Goal: Transaction & Acquisition: Download file/media

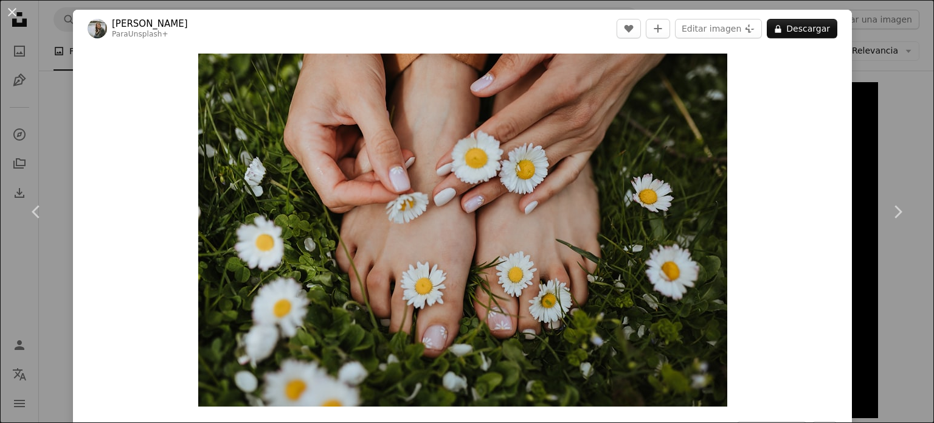
scroll to position [824, 0]
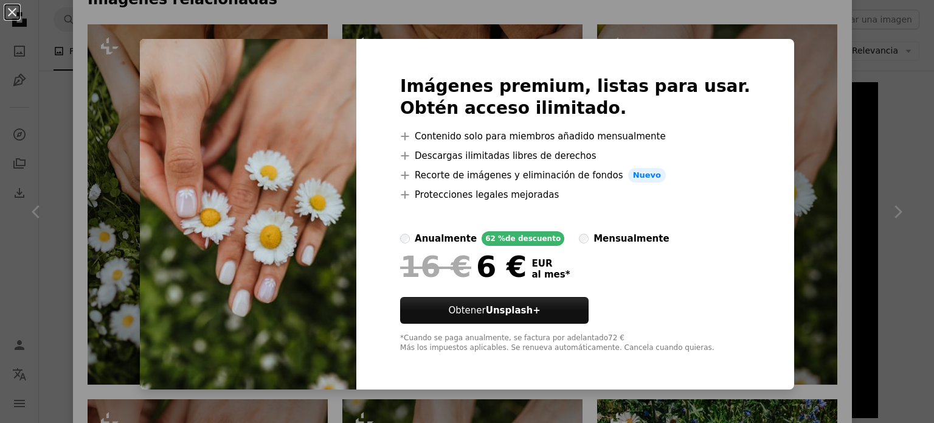
click at [207, 217] on img at bounding box center [248, 214] width 217 height 350
drag, startPoint x: 15, startPoint y: 12, endPoint x: 45, endPoint y: 38, distance: 40.1
click at [15, 11] on button "An X shape" at bounding box center [12, 12] width 15 height 15
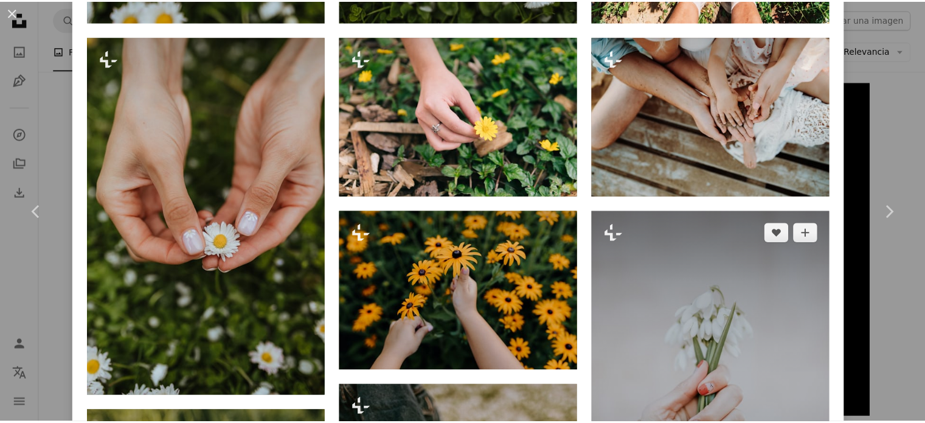
scroll to position [1676, 0]
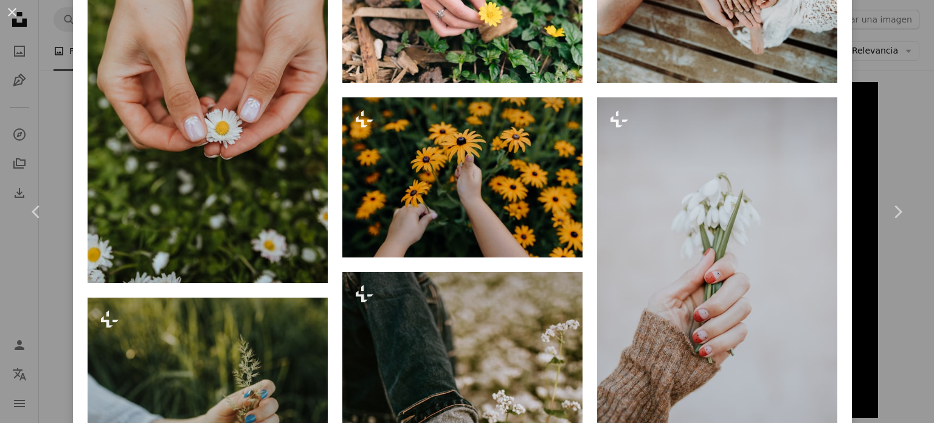
drag, startPoint x: 15, startPoint y: 7, endPoint x: 58, endPoint y: 49, distance: 61.1
click at [15, 7] on button "An X shape" at bounding box center [12, 12] width 15 height 15
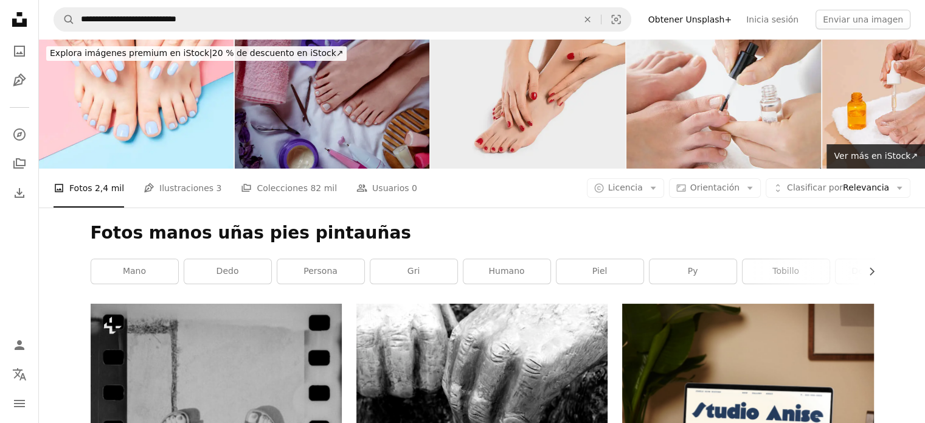
click at [538, 113] on img at bounding box center [528, 104] width 195 height 130
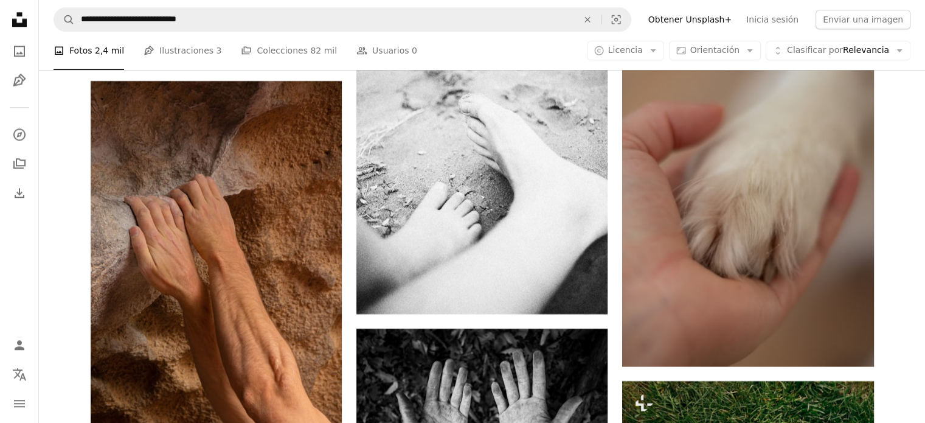
scroll to position [15269, 0]
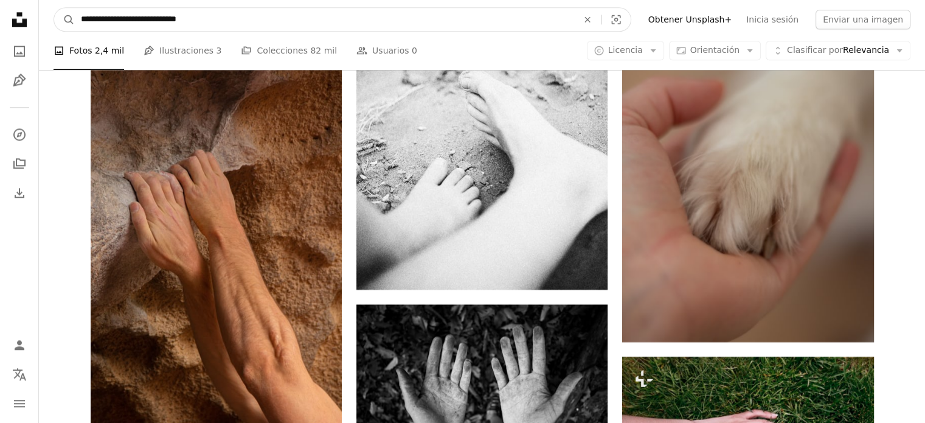
click at [215, 20] on input "**********" at bounding box center [324, 19] width 499 height 23
type input "*"
type input "**********"
click at [54, 8] on button "A magnifying glass" at bounding box center [64, 19] width 21 height 23
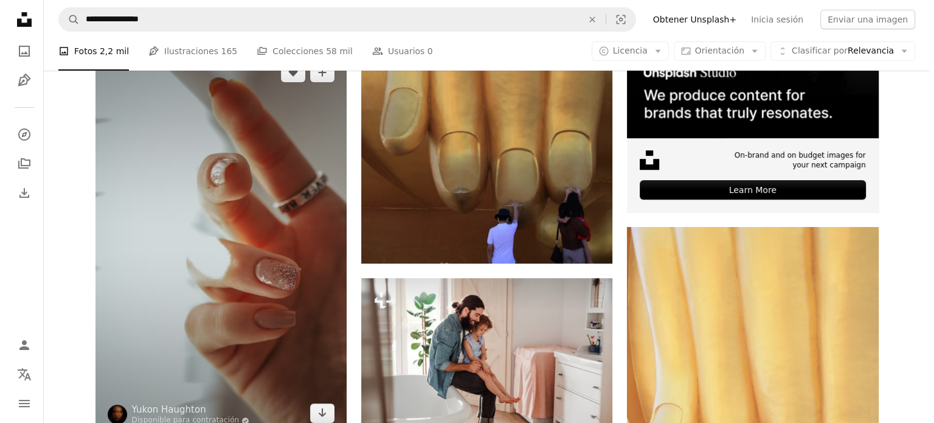
scroll to position [476, 0]
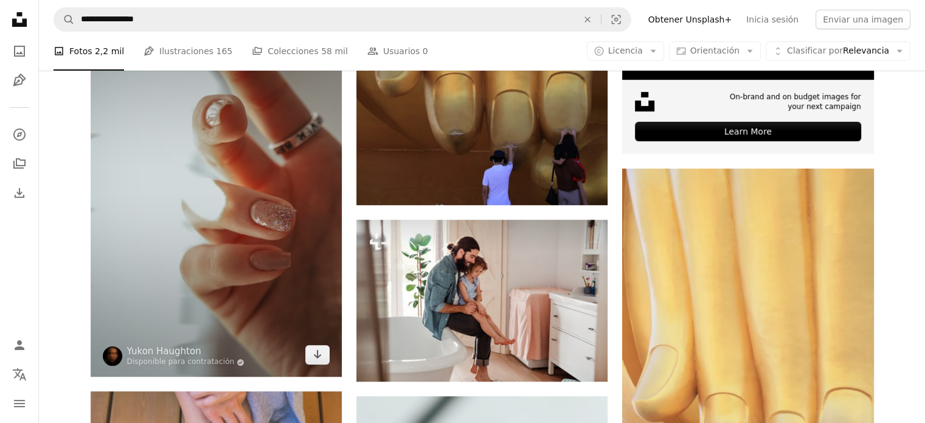
click at [222, 207] on img at bounding box center [216, 184] width 251 height 384
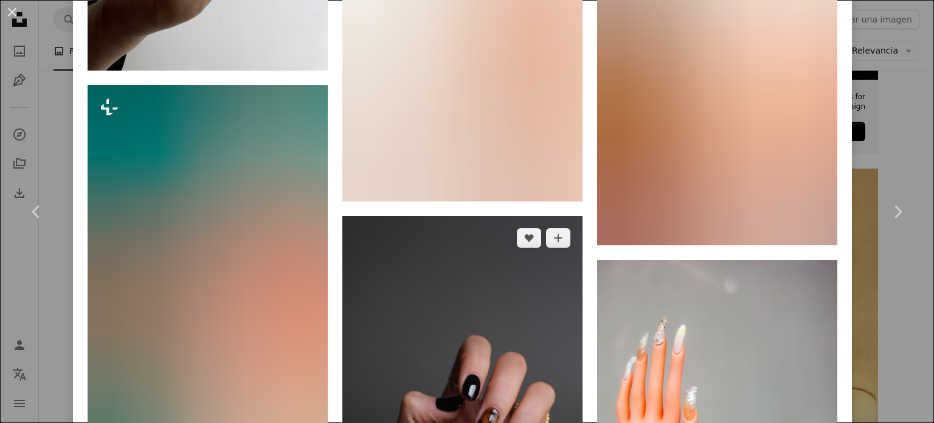
scroll to position [9073, 0]
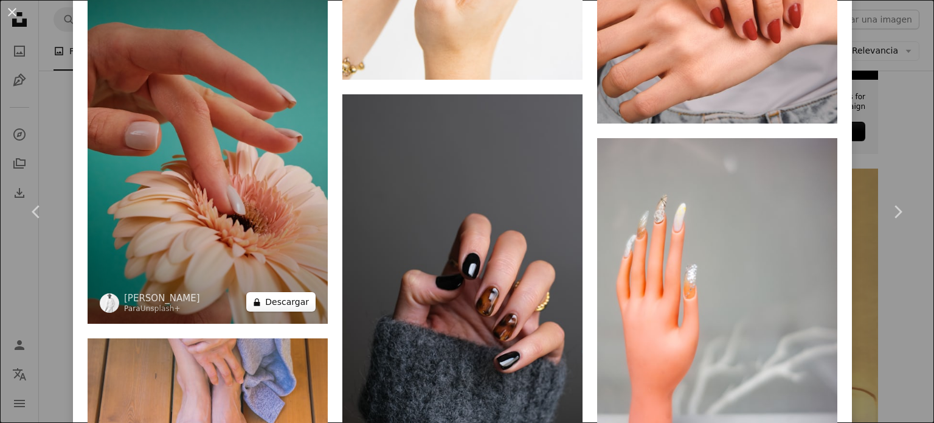
click at [277, 292] on button "A lock Descargar" at bounding box center [280, 301] width 69 height 19
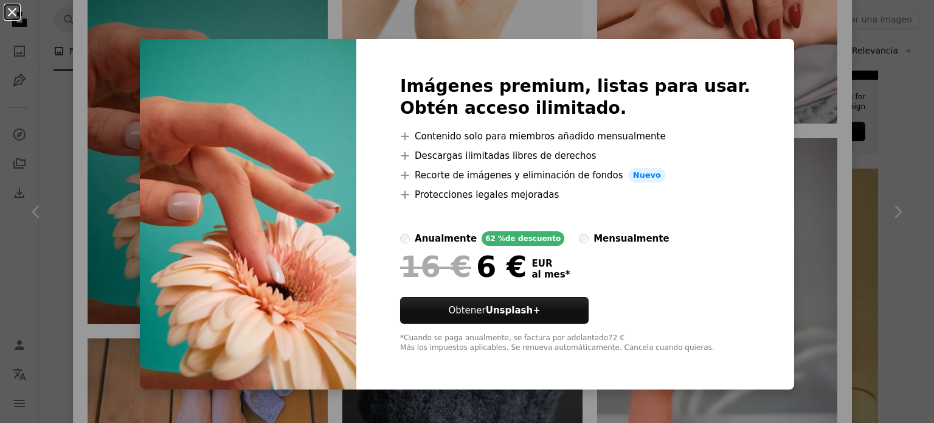
click at [13, 10] on button "An X shape" at bounding box center [12, 12] width 15 height 15
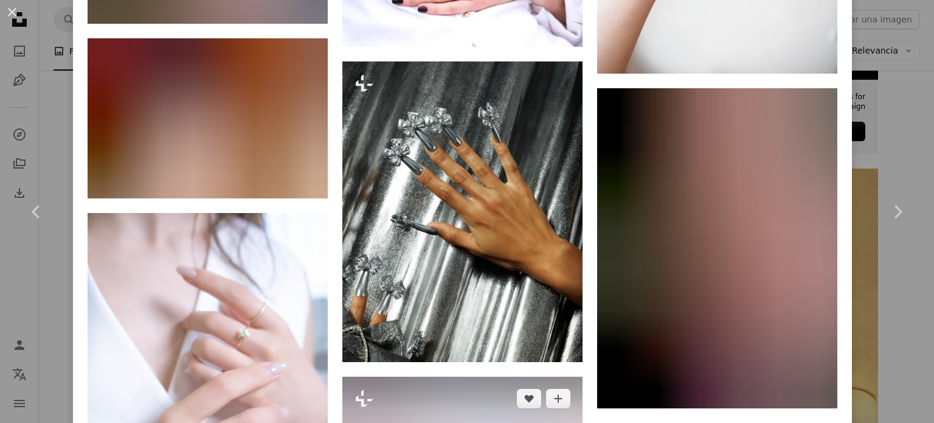
scroll to position [19238, 0]
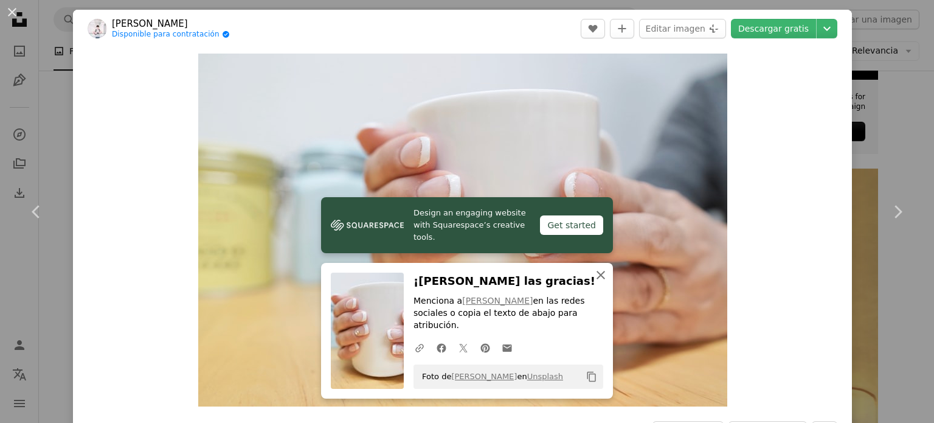
click at [596, 282] on icon "An X shape" at bounding box center [601, 275] width 15 height 15
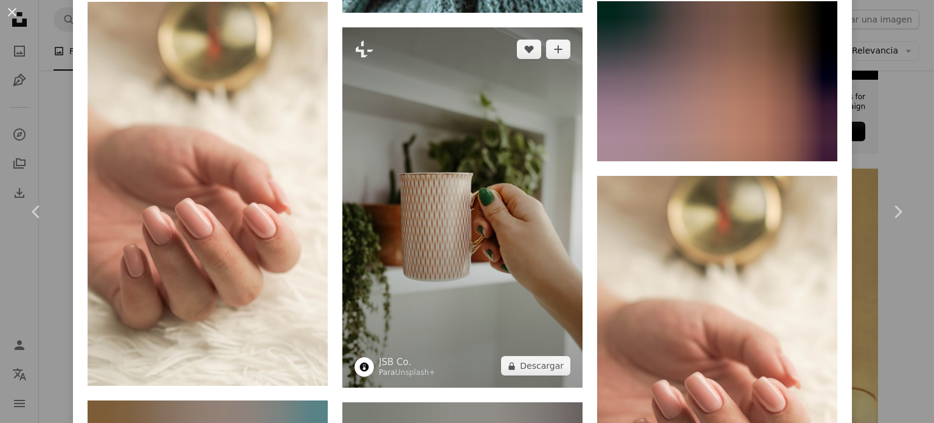
scroll to position [1217, 0]
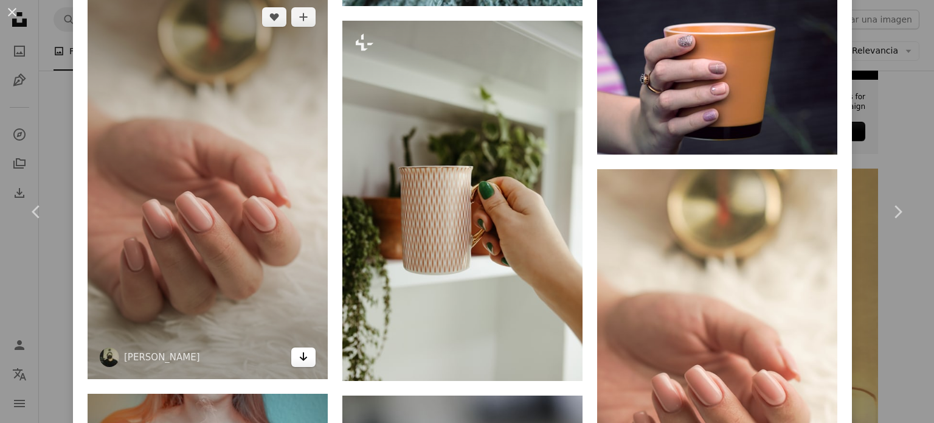
click at [299, 349] on icon "Arrow pointing down" at bounding box center [304, 356] width 10 height 15
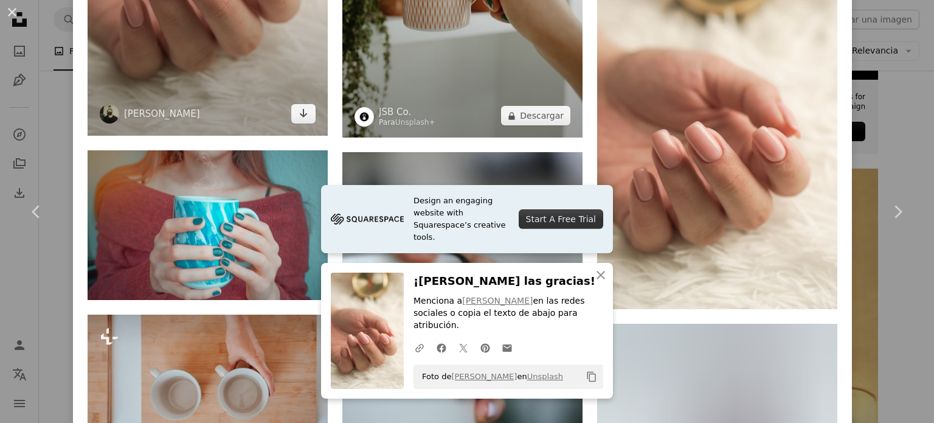
scroll to position [1582, 0]
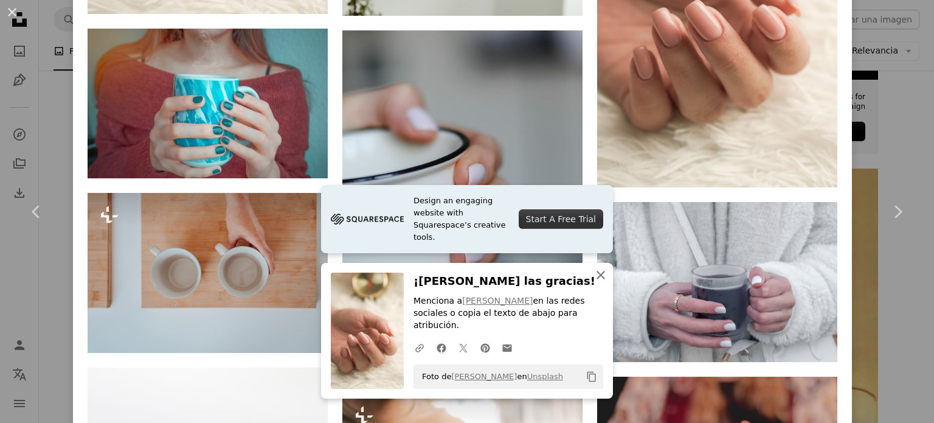
click at [597, 279] on icon "button" at bounding box center [601, 275] width 9 height 9
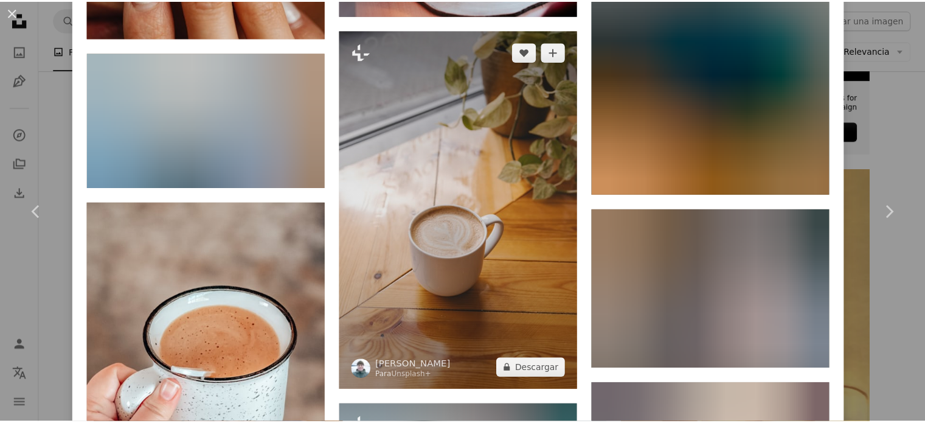
scroll to position [30860, 0]
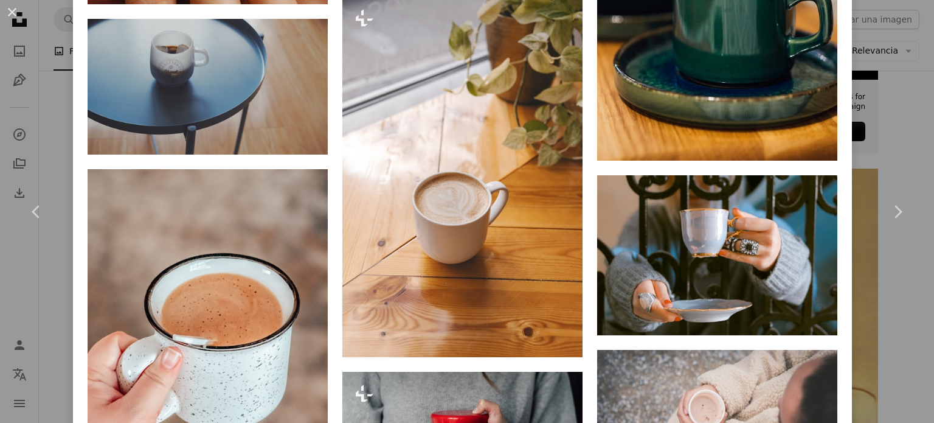
drag, startPoint x: 12, startPoint y: 7, endPoint x: 16, endPoint y: 16, distance: 10.3
click at [12, 9] on button "An X shape" at bounding box center [12, 12] width 15 height 15
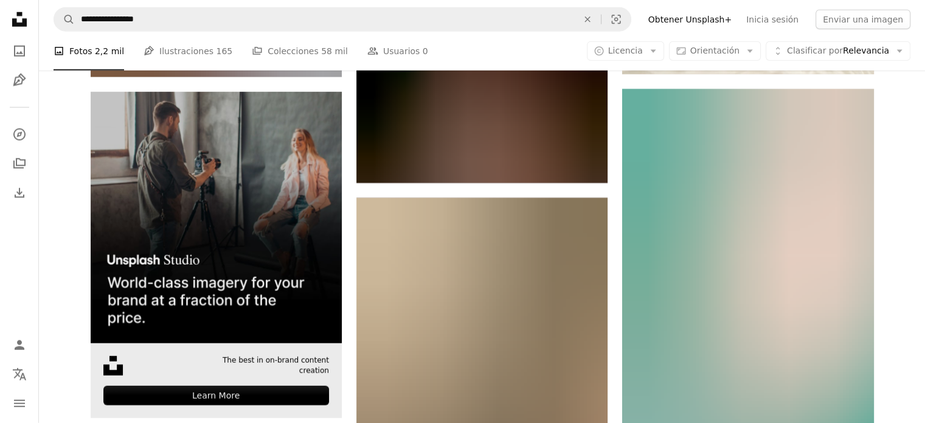
scroll to position [3335, 0]
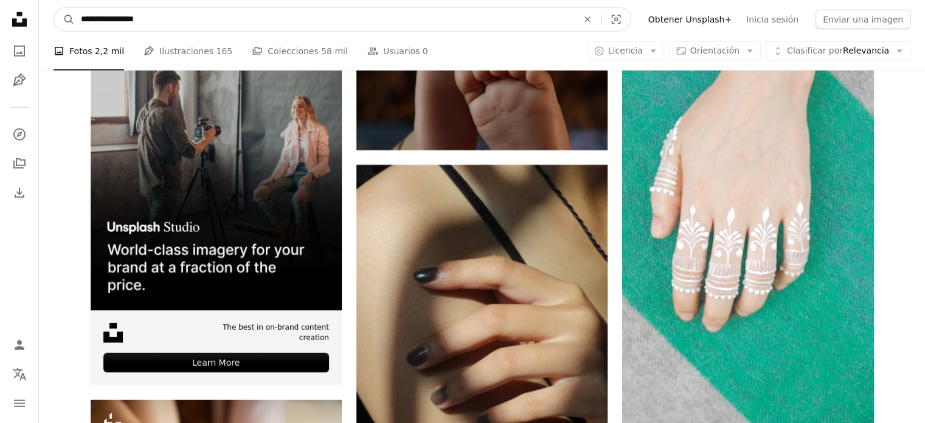
click at [173, 17] on input "**********" at bounding box center [324, 19] width 499 height 23
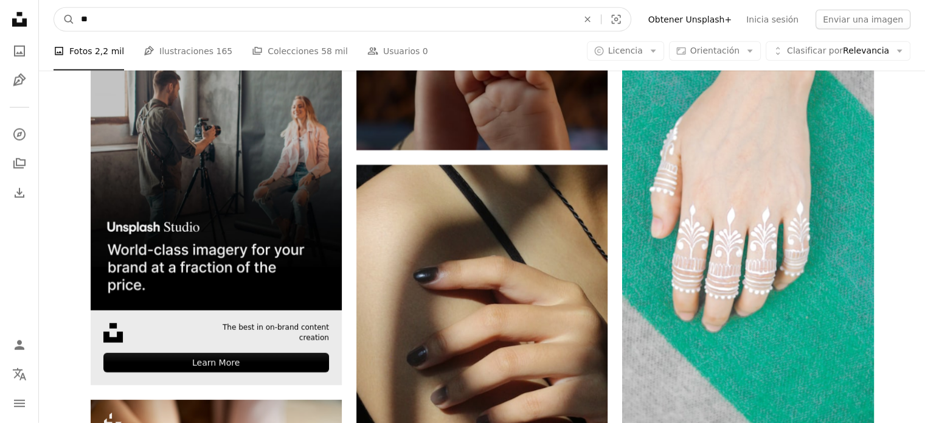
type input "*"
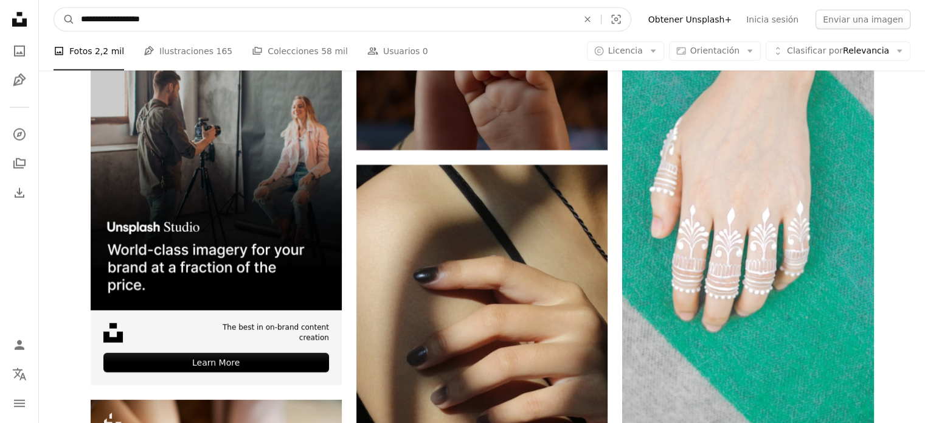
type input "**********"
click button "A magnifying glass" at bounding box center [64, 19] width 21 height 23
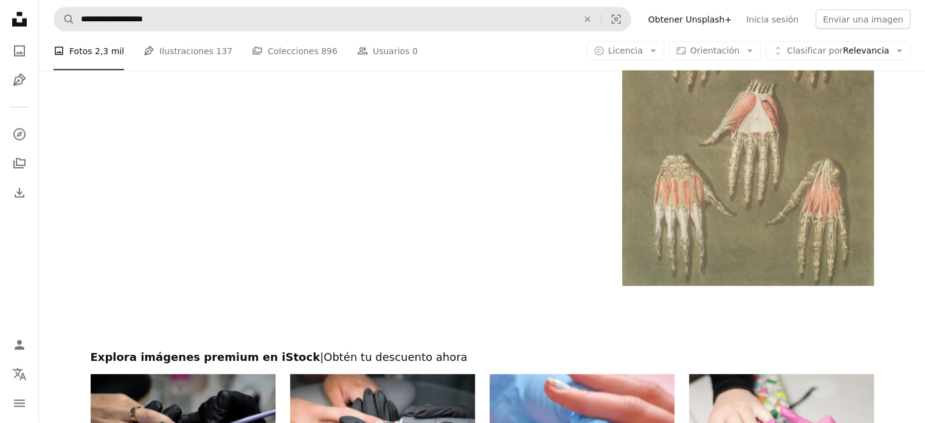
scroll to position [2677, 0]
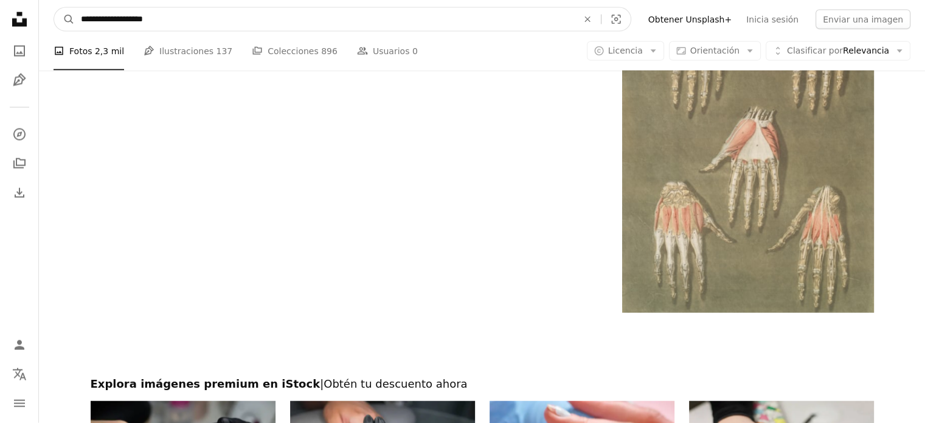
click at [217, 19] on input "**********" at bounding box center [324, 19] width 499 height 23
type input "**********"
click at [54, 8] on button "A magnifying glass" at bounding box center [64, 19] width 21 height 23
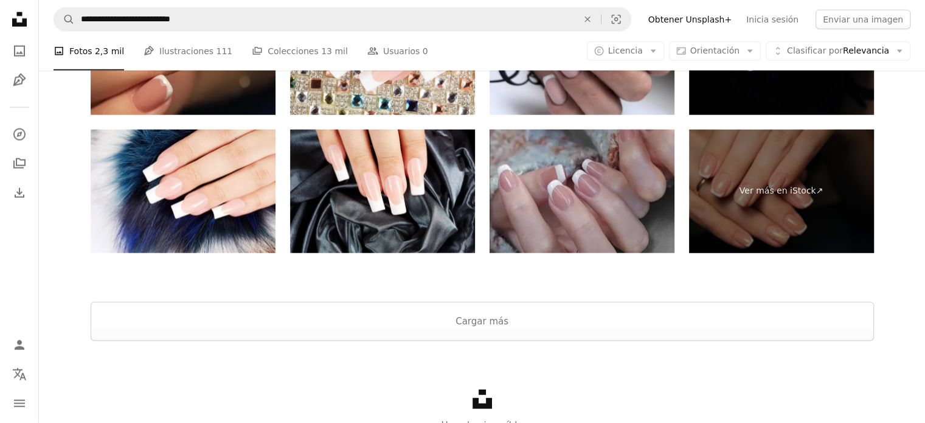
scroll to position [3098, 0]
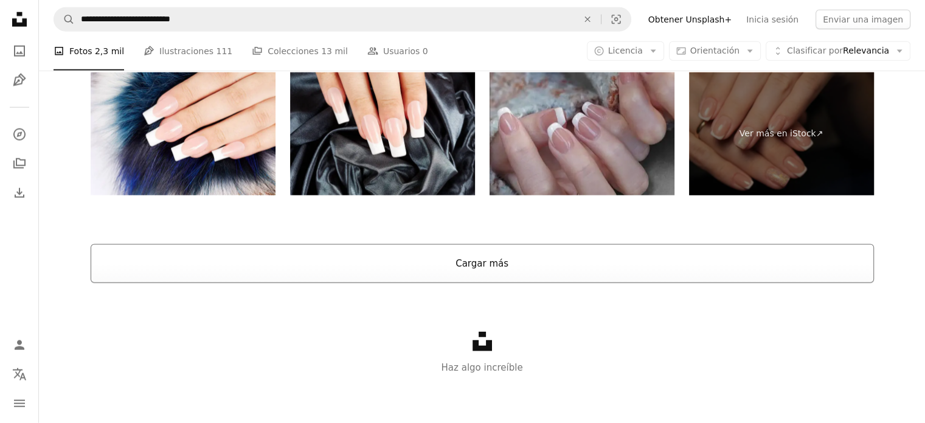
click at [489, 268] on button "Cargar más" at bounding box center [483, 263] width 784 height 39
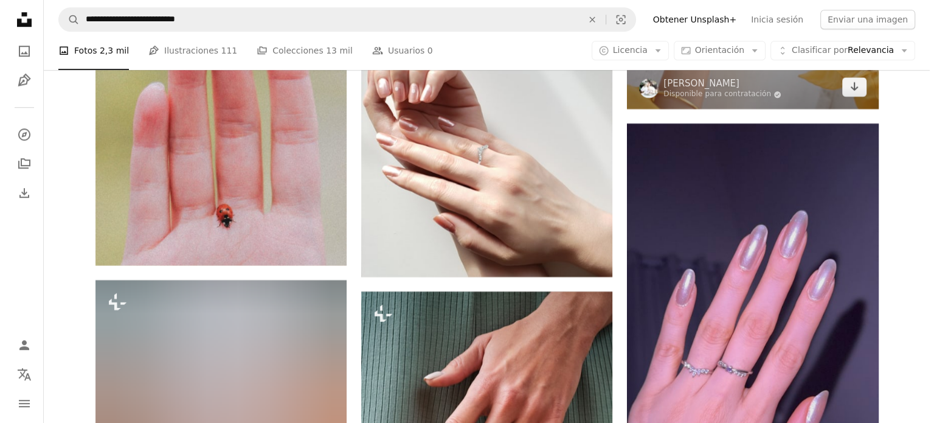
scroll to position [5531, 0]
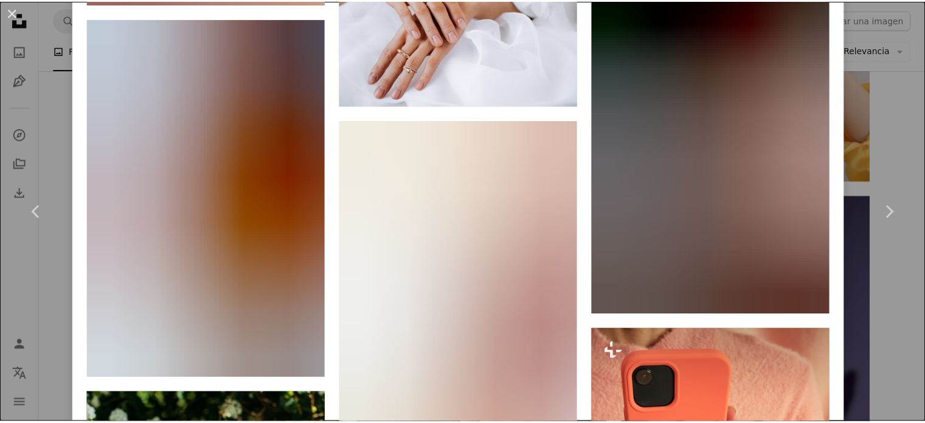
scroll to position [9401, 0]
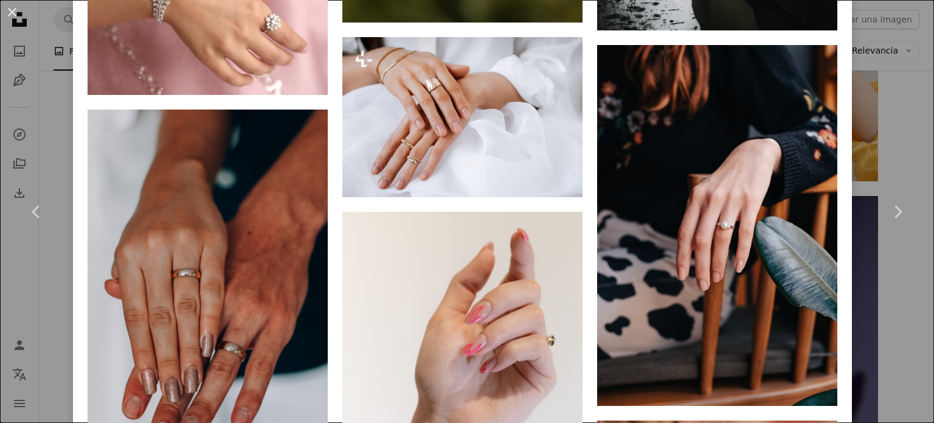
drag, startPoint x: 14, startPoint y: 11, endPoint x: 24, endPoint y: 16, distance: 11.7
click at [14, 10] on button "An X shape" at bounding box center [12, 12] width 15 height 15
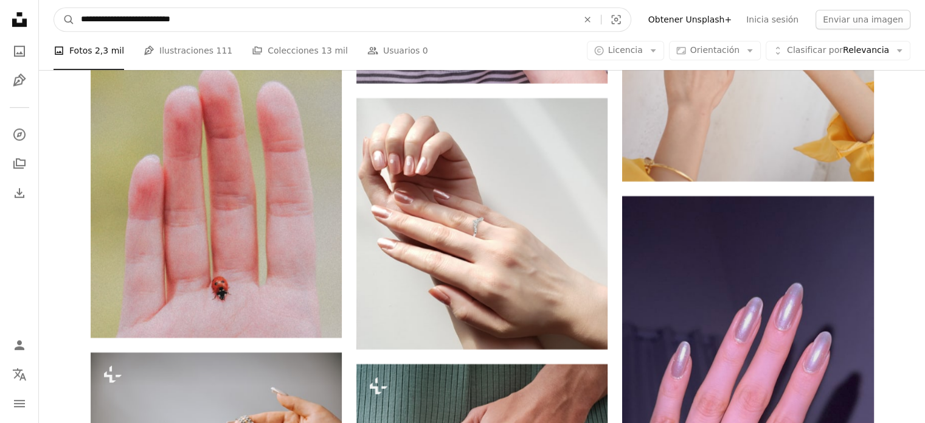
click at [228, 18] on input "**********" at bounding box center [324, 19] width 499 height 23
type input "**********"
click button "A magnifying glass" at bounding box center [64, 19] width 21 height 23
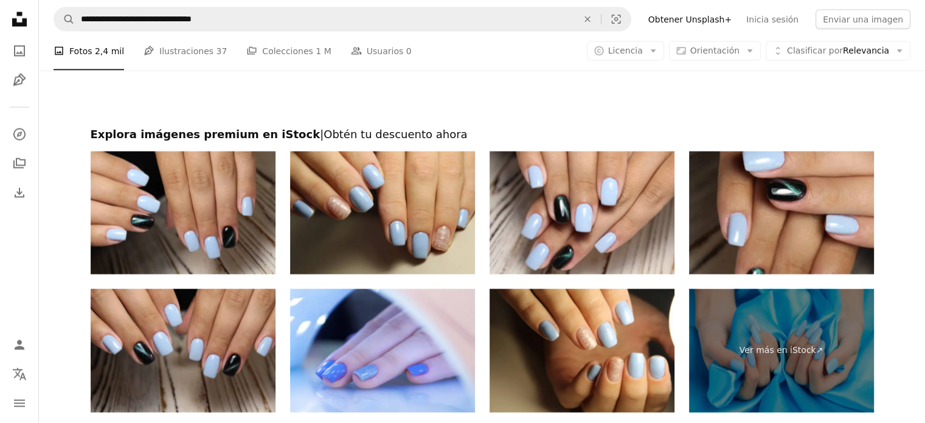
scroll to position [2650, 0]
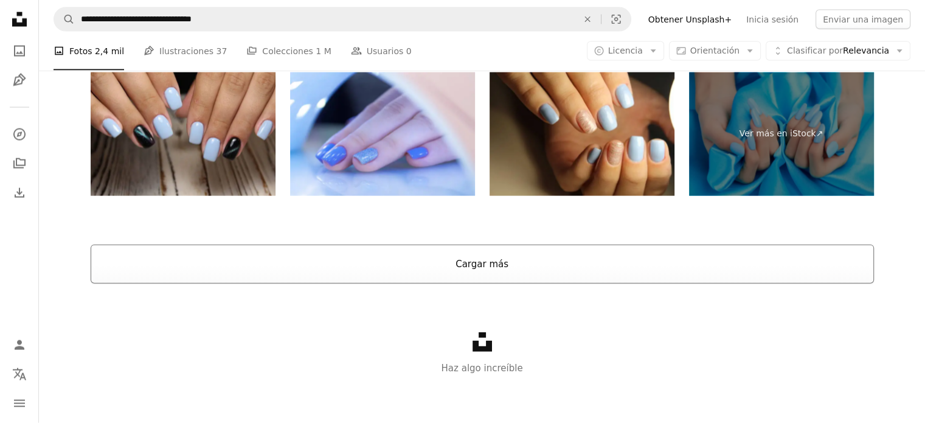
click at [504, 260] on button "Cargar más" at bounding box center [483, 264] width 784 height 39
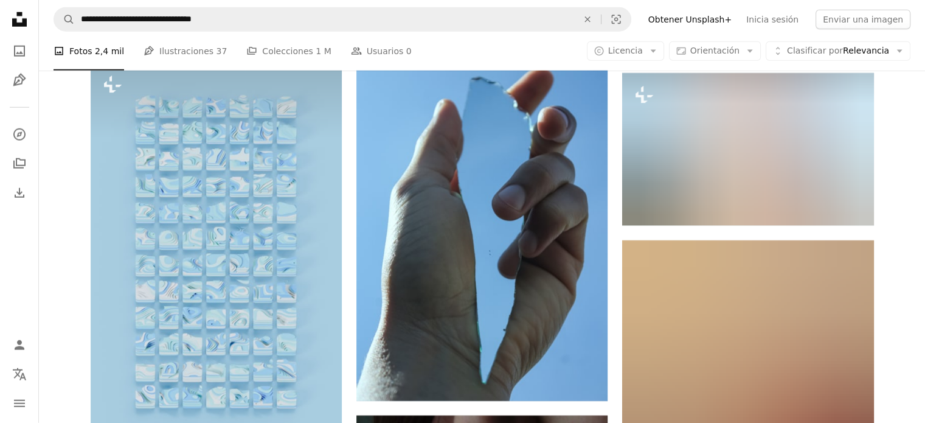
scroll to position [12687, 0]
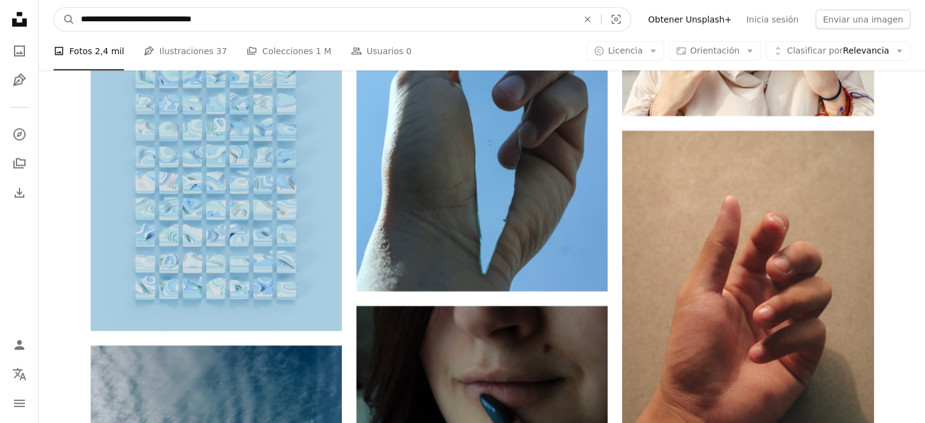
drag, startPoint x: 231, startPoint y: 14, endPoint x: 270, endPoint y: 27, distance: 41.2
click at [232, 14] on input "**********" at bounding box center [324, 19] width 499 height 23
type input "*"
type input "**********"
click button "A magnifying glass" at bounding box center [64, 19] width 21 height 23
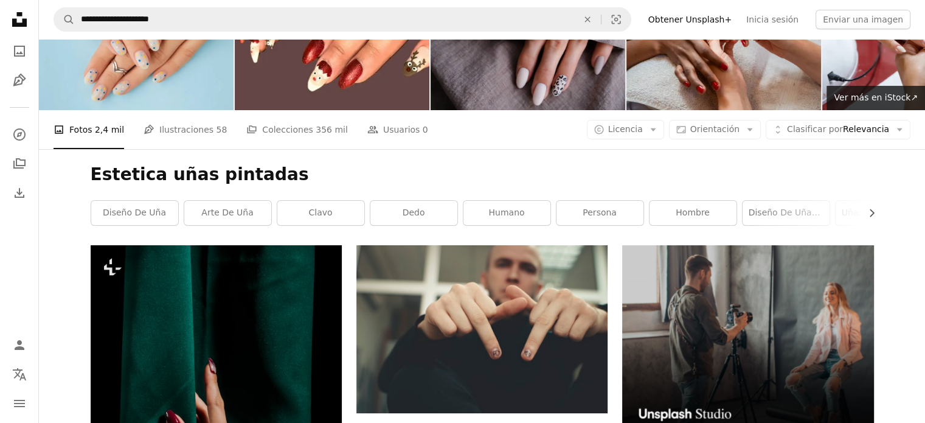
scroll to position [122, 0]
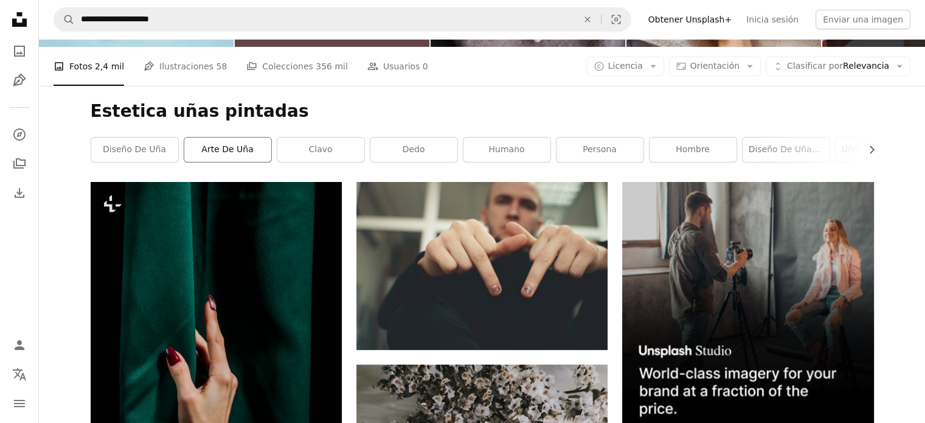
click at [232, 152] on link "arte de uña" at bounding box center [227, 149] width 87 height 24
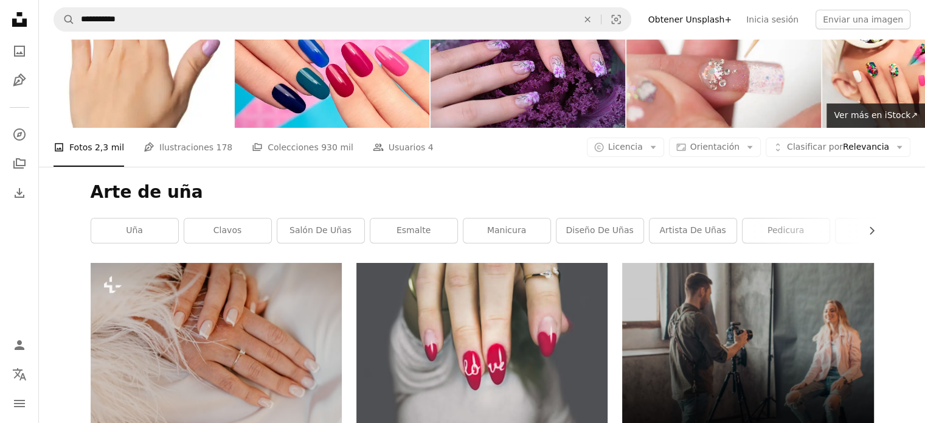
scroll to position [122, 0]
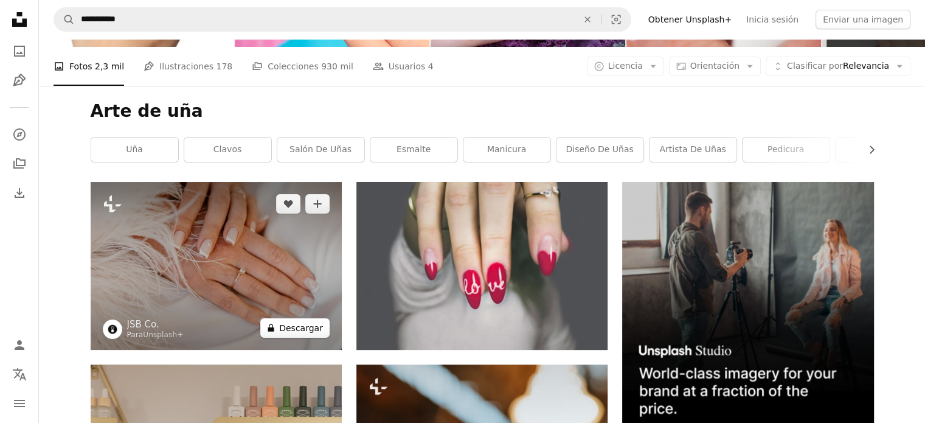
click at [301, 325] on button "A lock Descargar" at bounding box center [294, 327] width 69 height 19
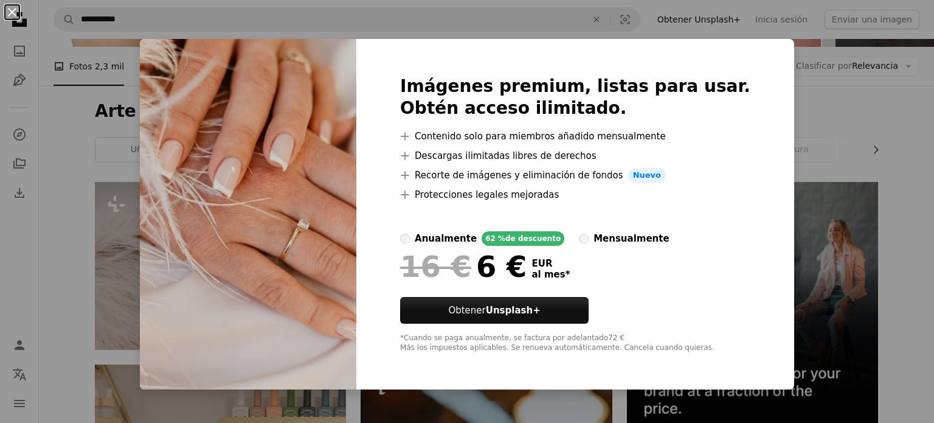
click at [12, 7] on button "An X shape" at bounding box center [12, 12] width 15 height 15
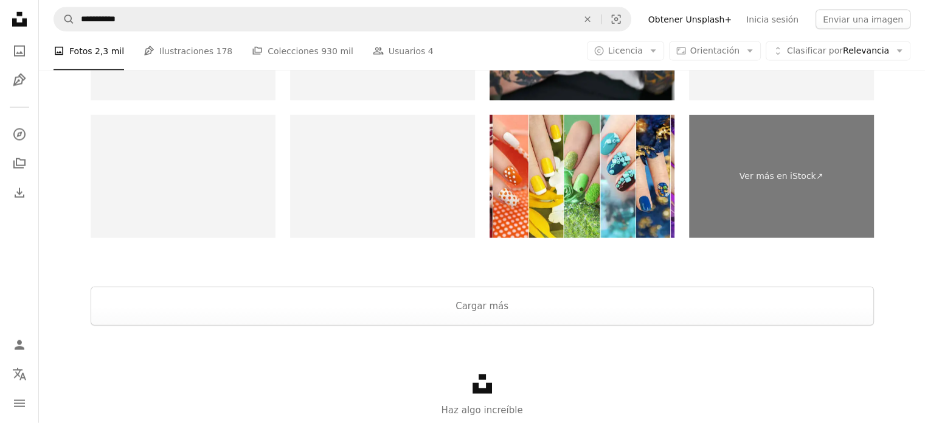
scroll to position [2840, 0]
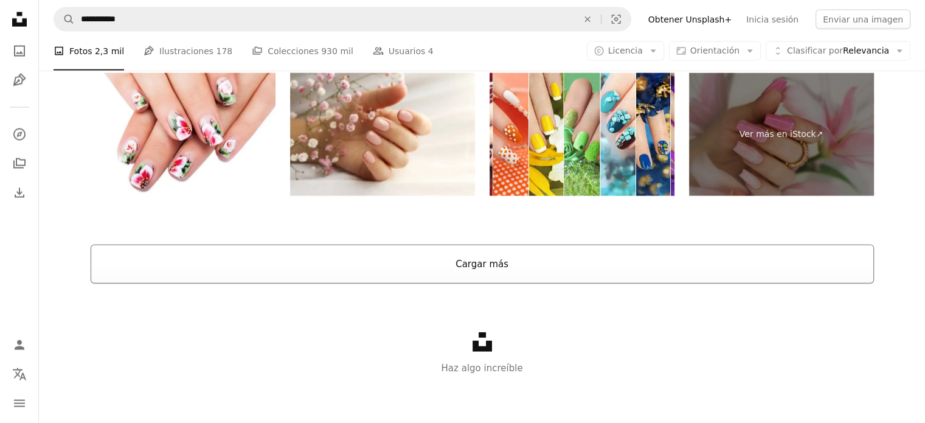
click at [494, 263] on button "Cargar más" at bounding box center [483, 264] width 784 height 39
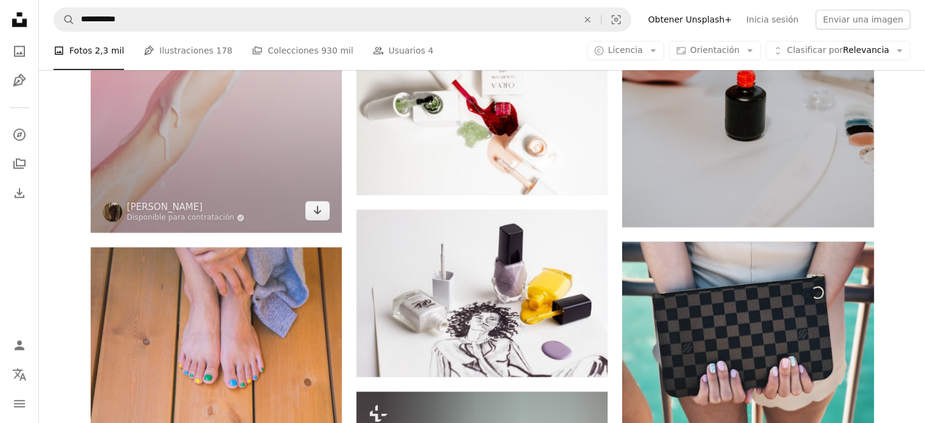
scroll to position [10687, 0]
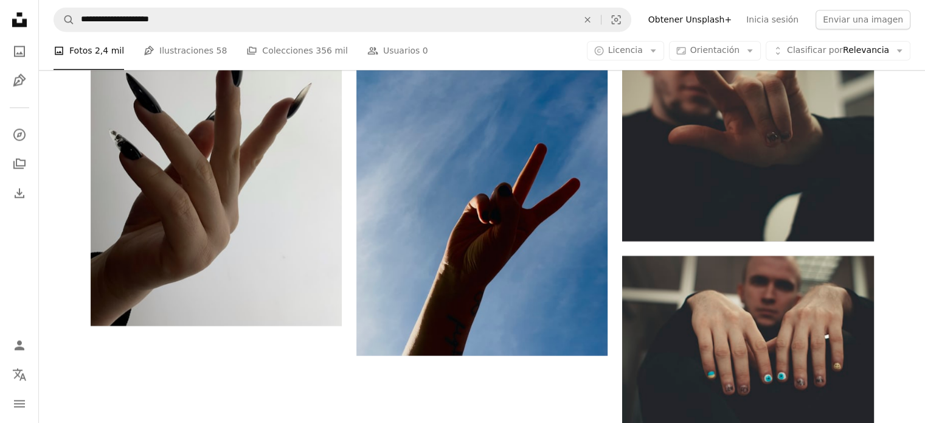
scroll to position [122, 0]
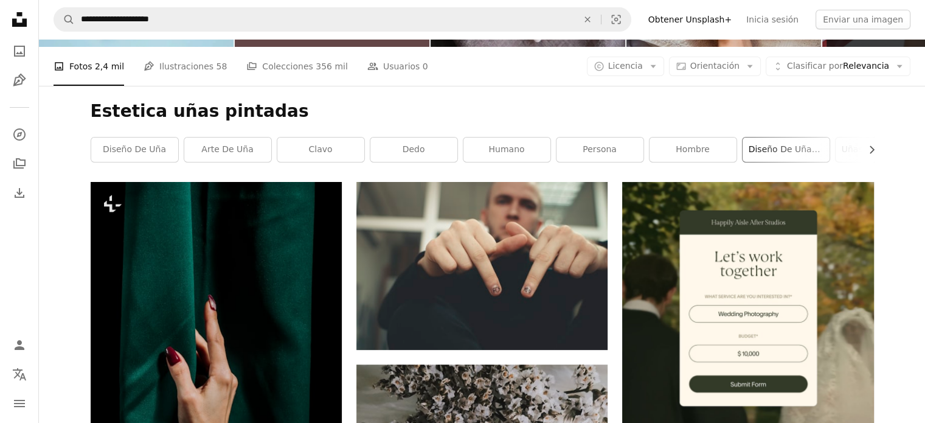
click at [799, 152] on link "diseño de uñas de hombre" at bounding box center [786, 149] width 87 height 24
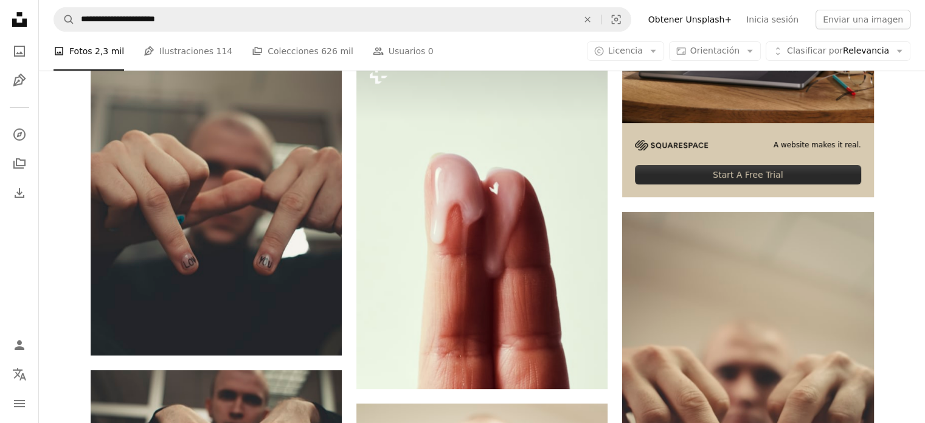
scroll to position [426, 0]
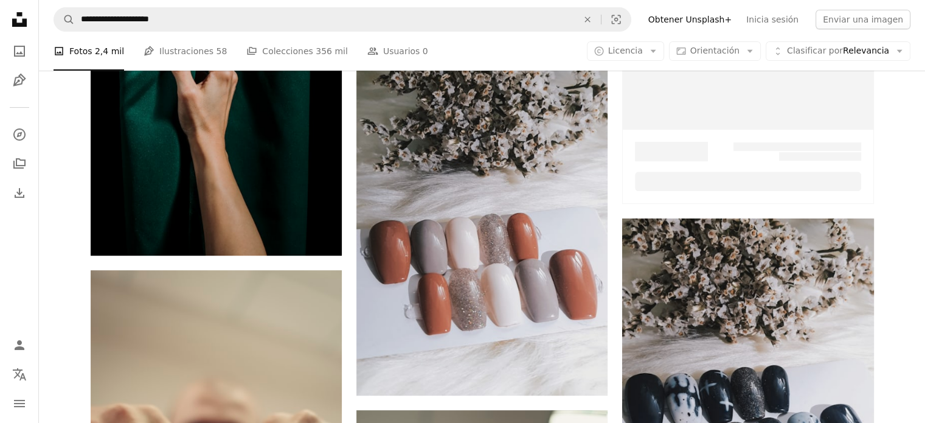
scroll to position [122, 0]
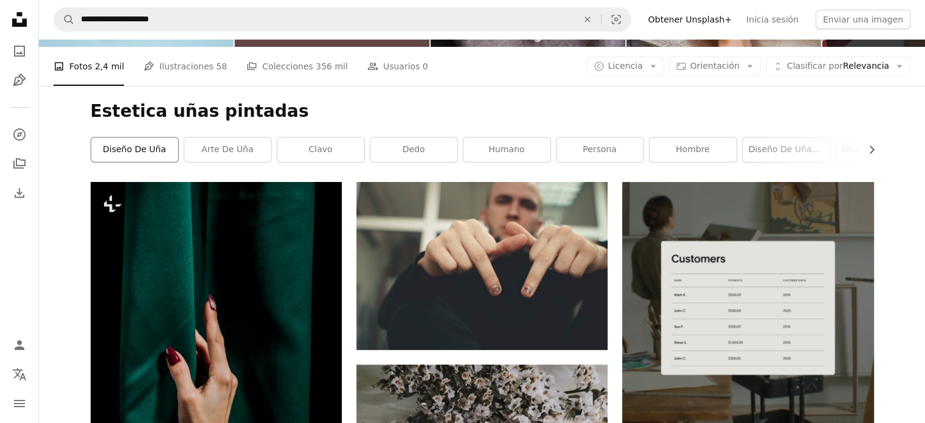
click at [136, 148] on link "Diseño de uña" at bounding box center [134, 149] width 87 height 24
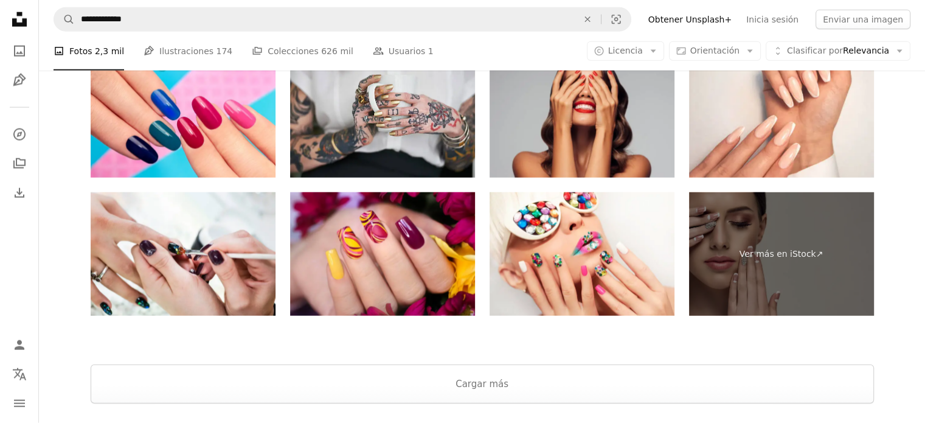
scroll to position [3093, 0]
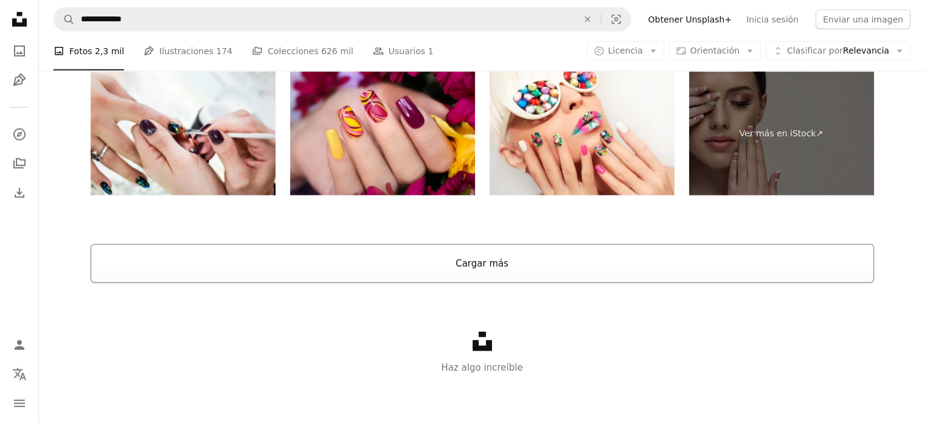
click at [462, 261] on button "Cargar más" at bounding box center [483, 263] width 784 height 39
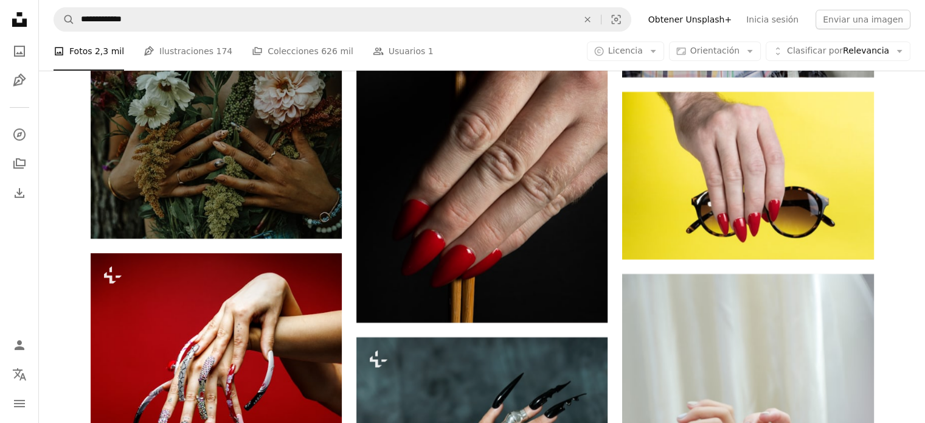
scroll to position [5161, 0]
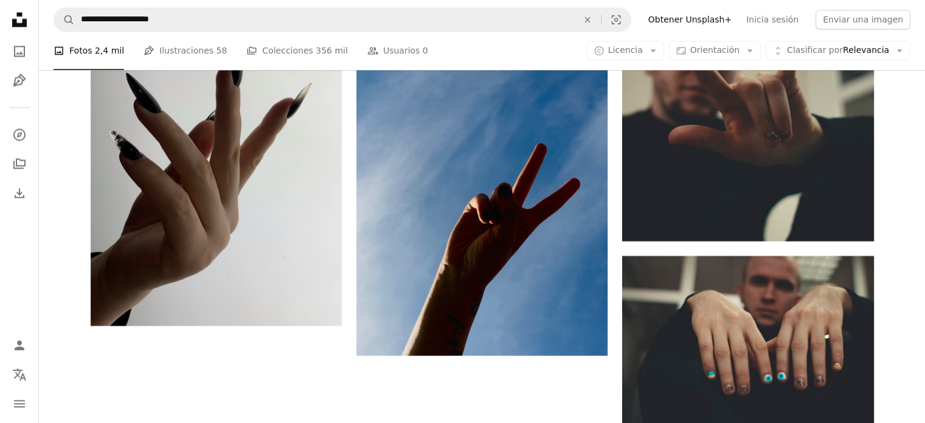
scroll to position [122, 0]
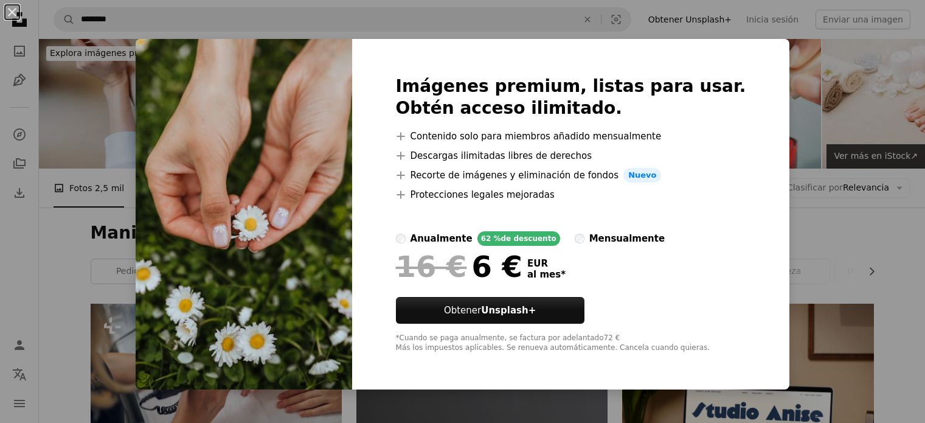
scroll to position [2190, 0]
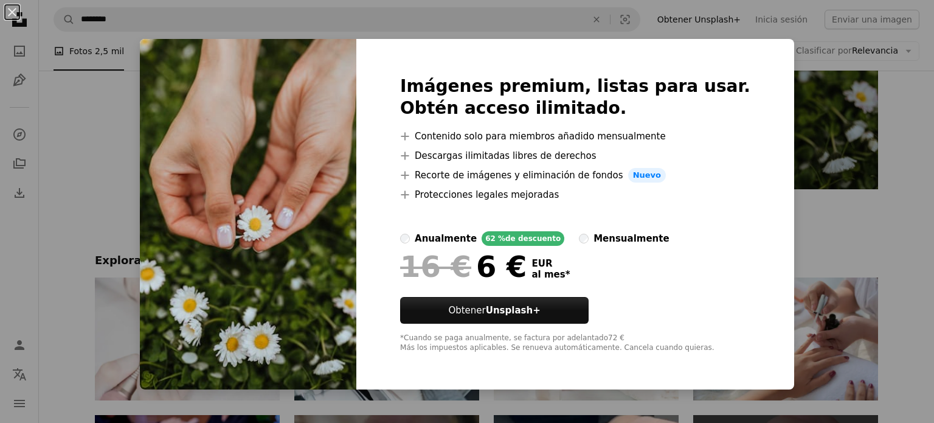
click at [15, 7] on button "An X shape" at bounding box center [12, 12] width 15 height 15
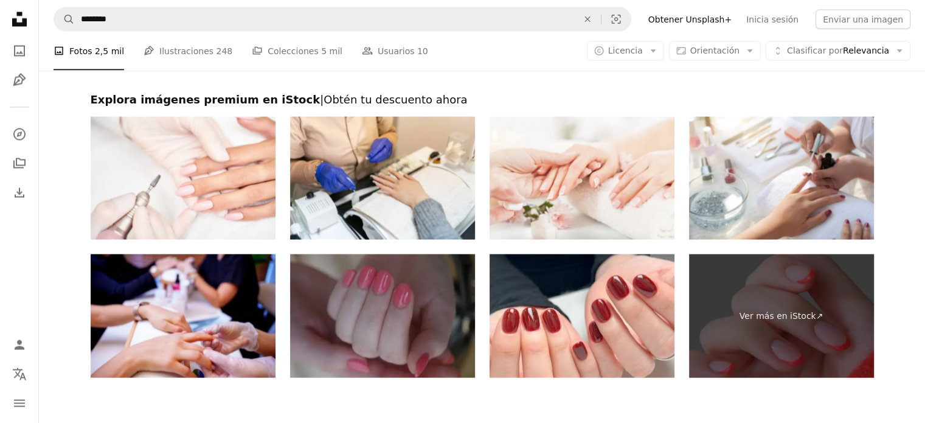
scroll to position [2433, 0]
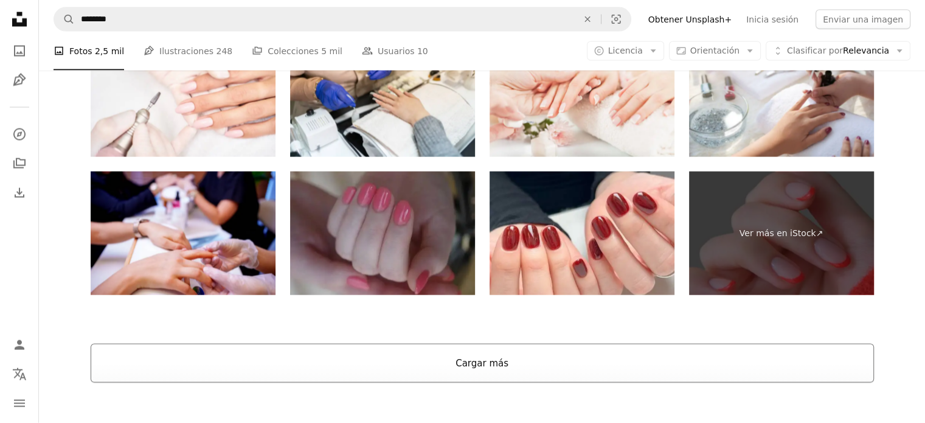
click at [499, 361] on button "Cargar más" at bounding box center [483, 363] width 784 height 39
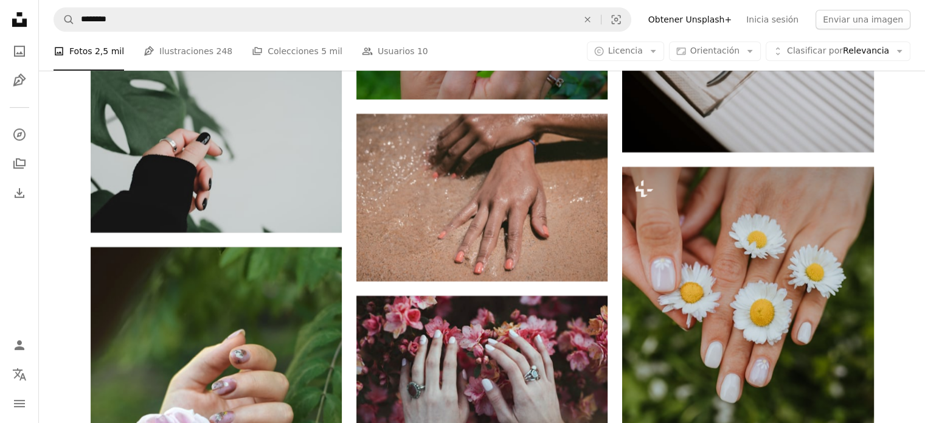
scroll to position [14478, 0]
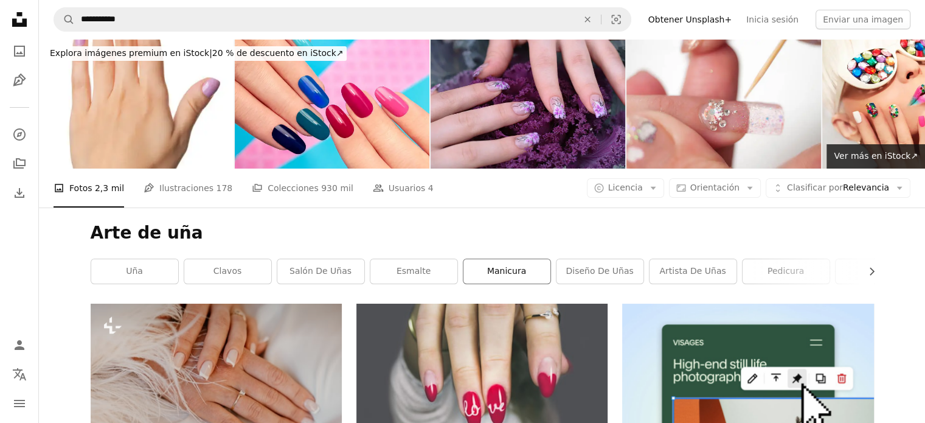
click at [523, 269] on link "manicura" at bounding box center [507, 271] width 87 height 24
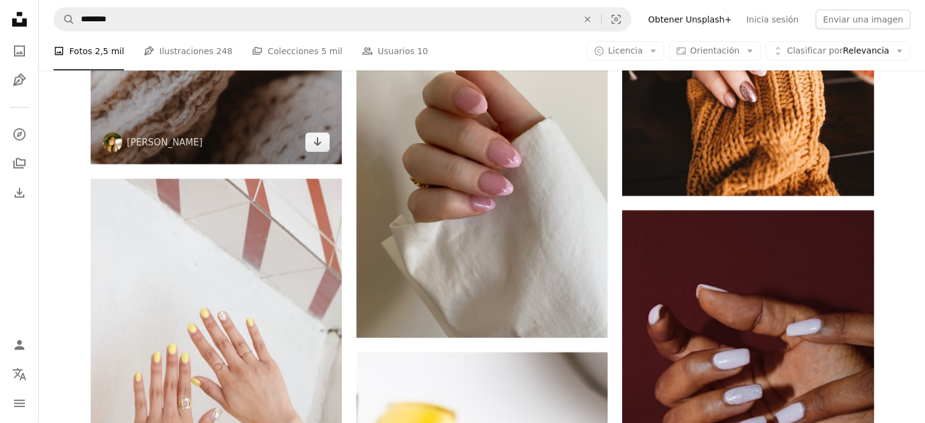
scroll to position [3163, 0]
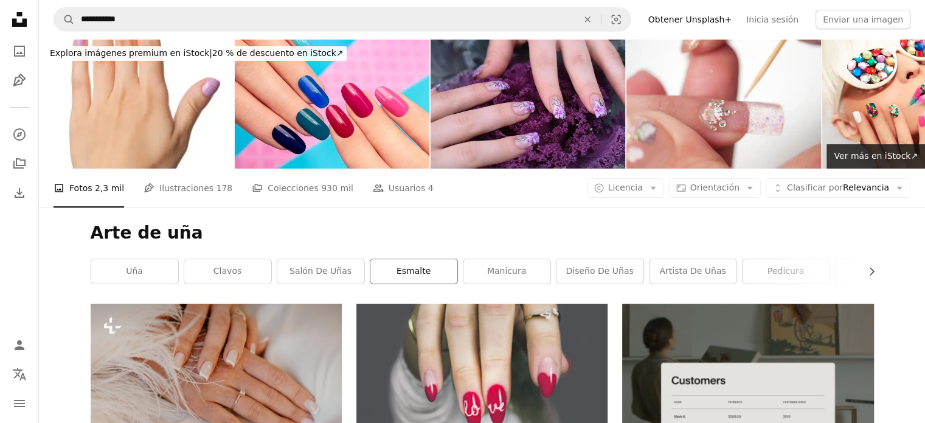
click at [428, 271] on link "esmalte" at bounding box center [413, 271] width 87 height 24
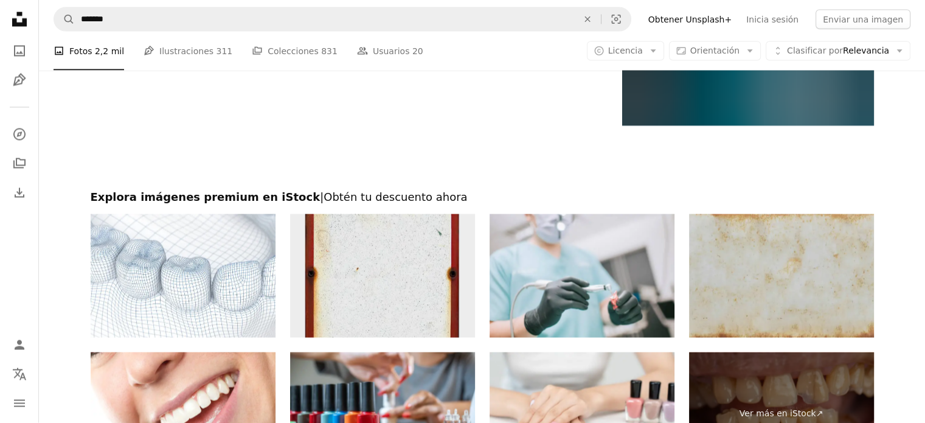
scroll to position [2652, 0]
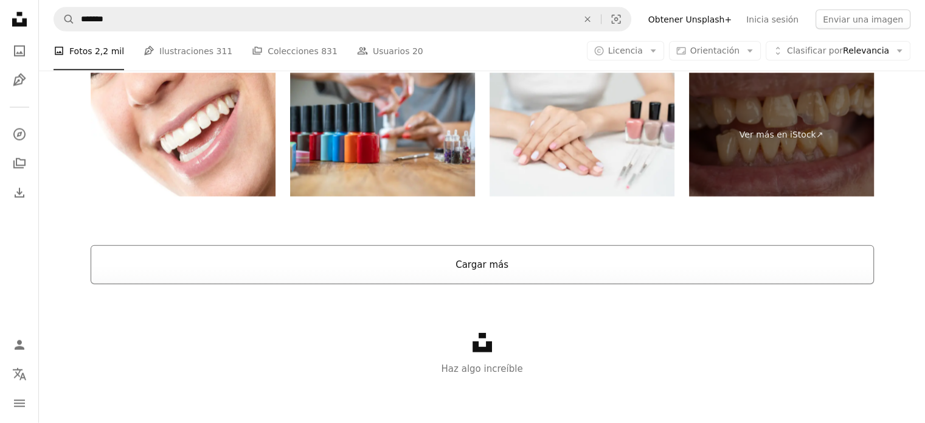
click at [487, 263] on button "Cargar más" at bounding box center [483, 264] width 784 height 39
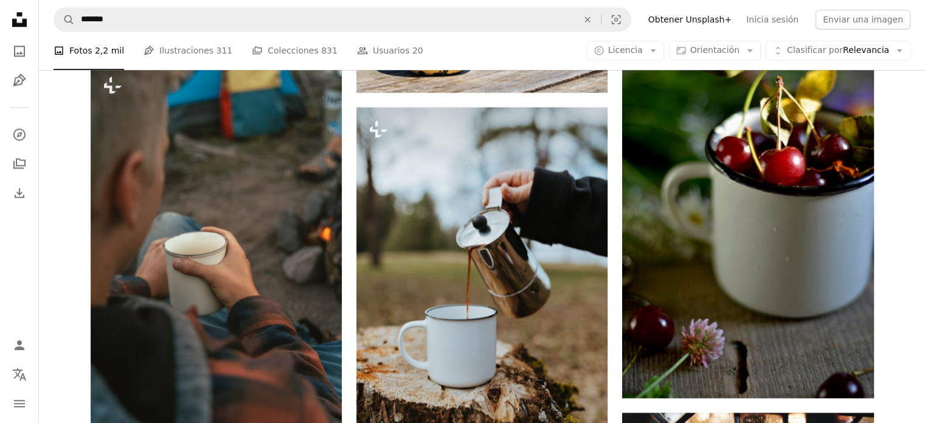
scroll to position [5997, 0]
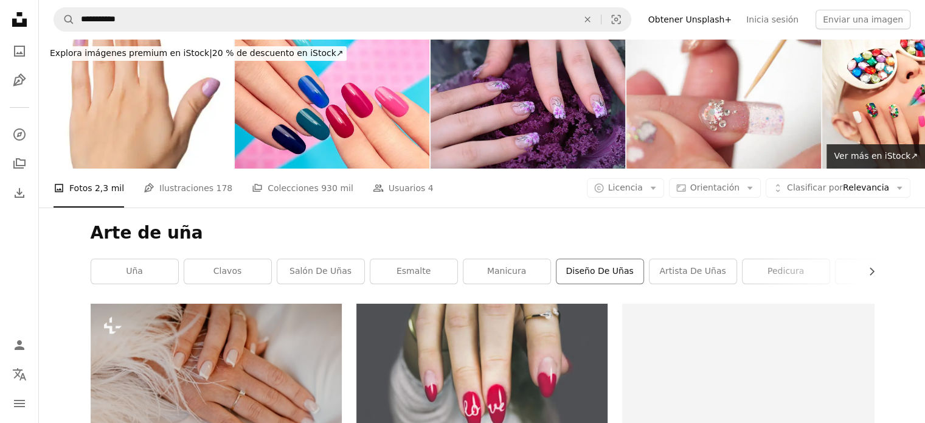
click at [611, 268] on link "Diseño de uñas" at bounding box center [600, 271] width 87 height 24
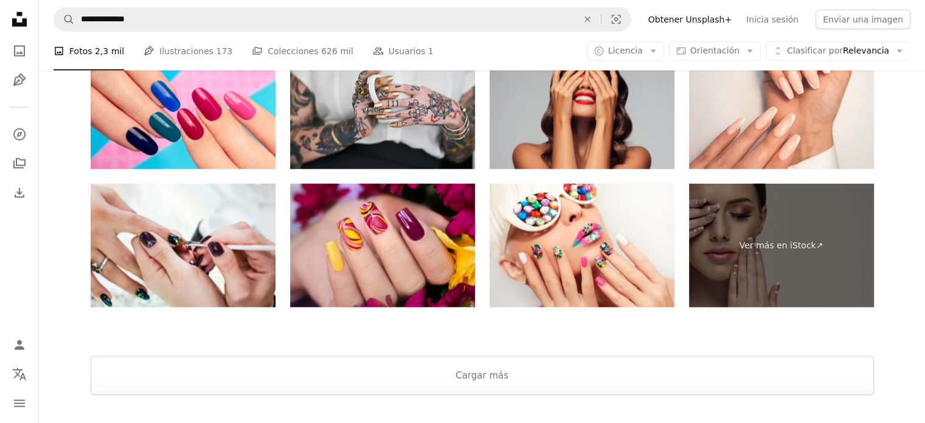
scroll to position [3093, 0]
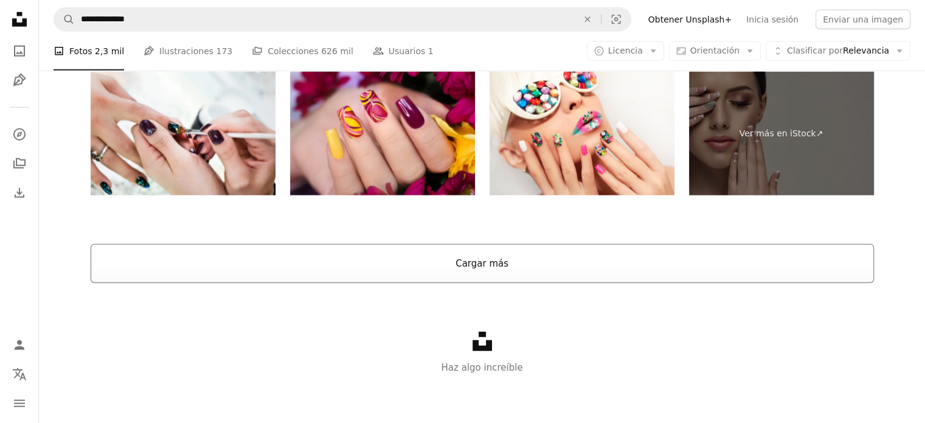
click at [472, 265] on button "Cargar más" at bounding box center [483, 263] width 784 height 39
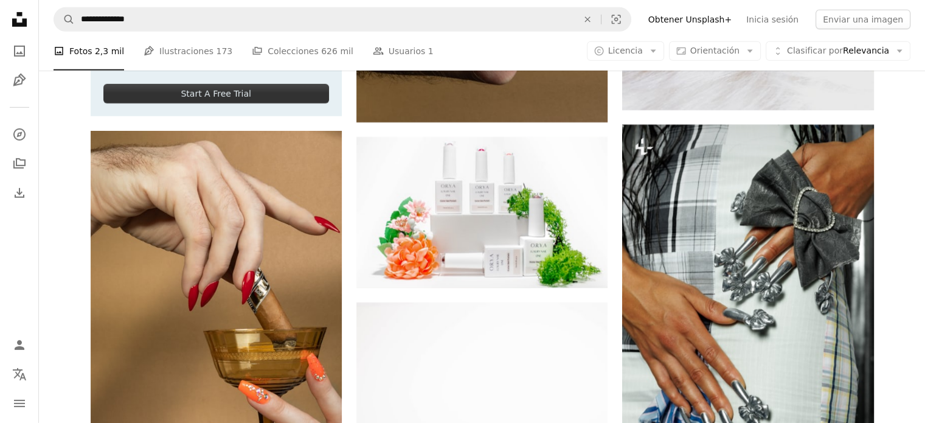
scroll to position [4066, 0]
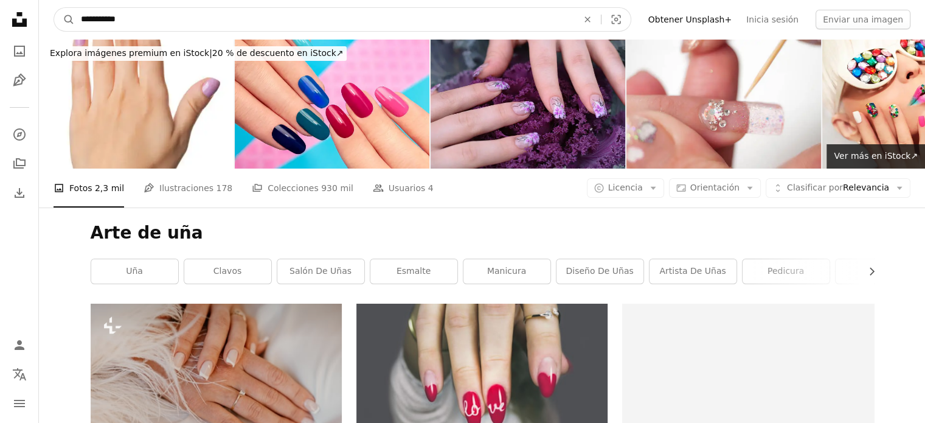
click at [133, 21] on input "**********" at bounding box center [324, 19] width 499 height 23
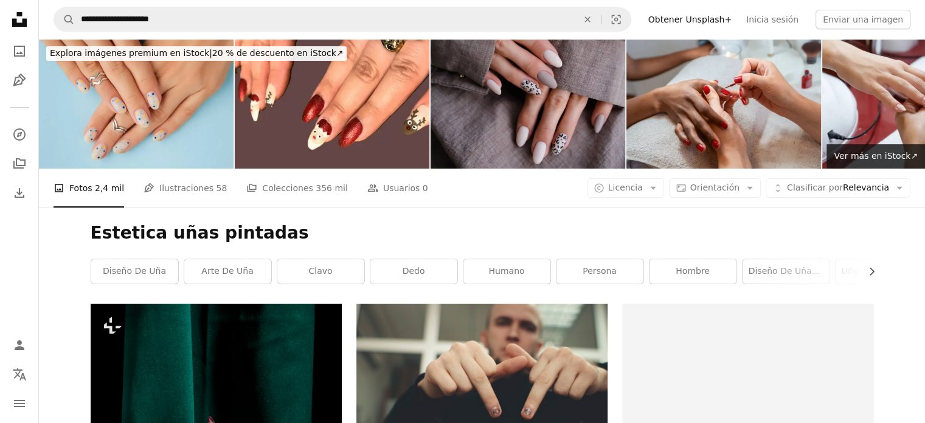
scroll to position [122, 0]
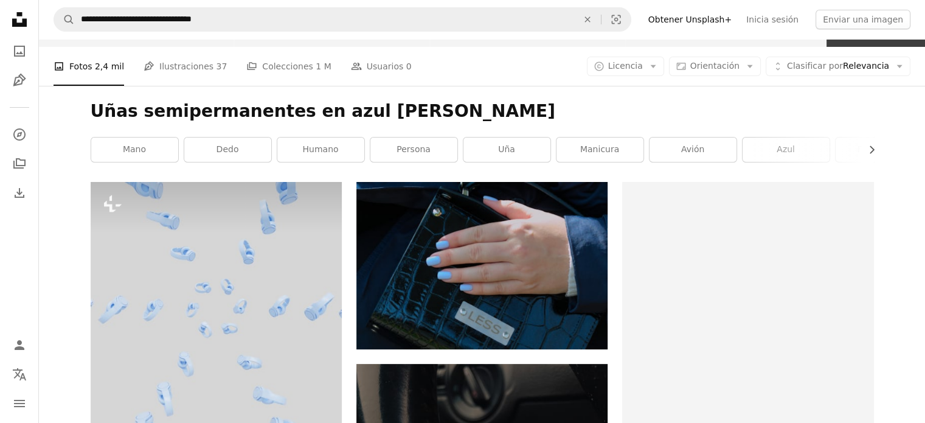
scroll to position [12687, 0]
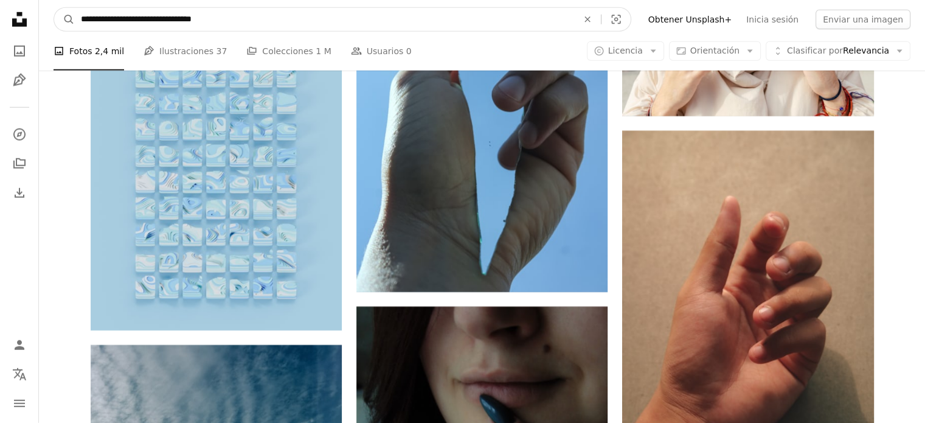
click at [236, 21] on input "**********" at bounding box center [324, 19] width 499 height 23
type input "*"
type input "**********"
click button "A magnifying glass" at bounding box center [64, 19] width 21 height 23
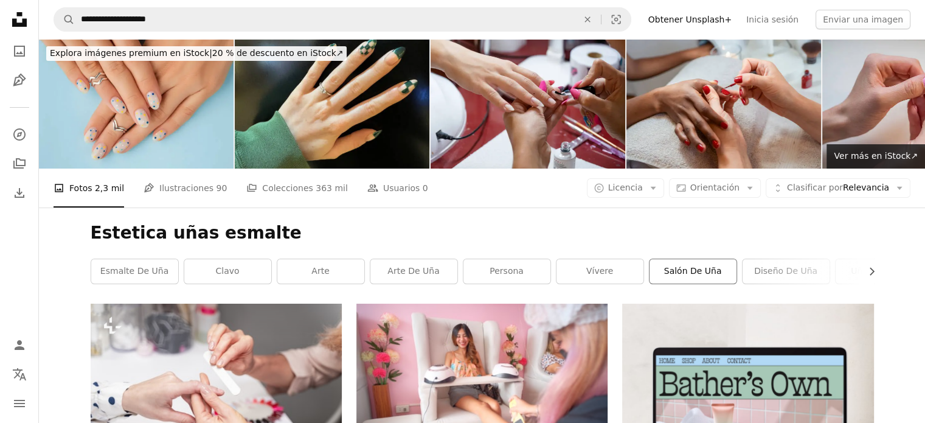
click at [701, 272] on link "Salón de uña" at bounding box center [693, 271] width 87 height 24
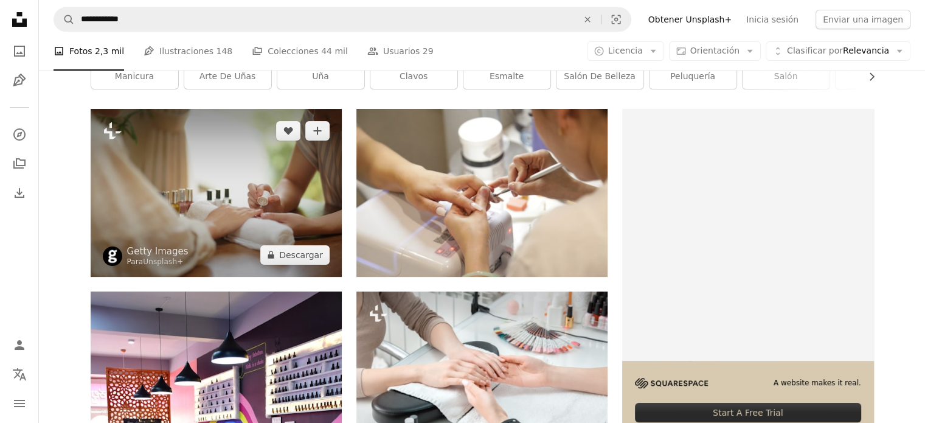
scroll to position [122, 0]
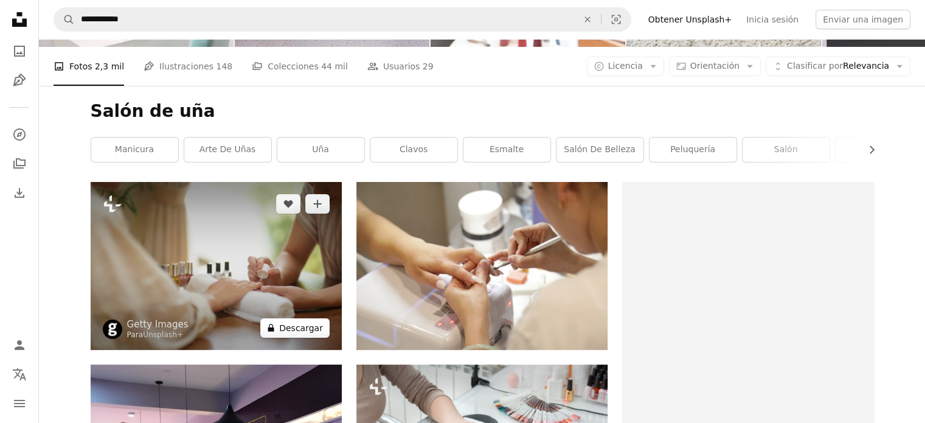
click at [299, 324] on button "A lock Descargar" at bounding box center [294, 327] width 69 height 19
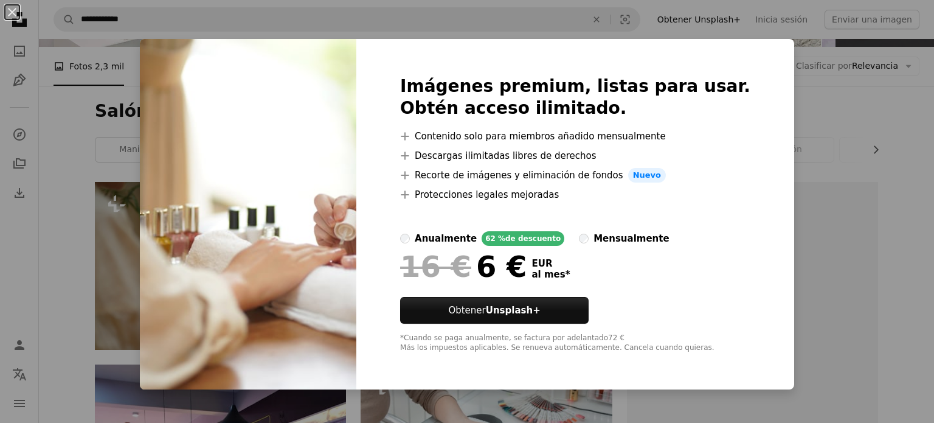
click at [7, 9] on button "An X shape" at bounding box center [12, 12] width 15 height 15
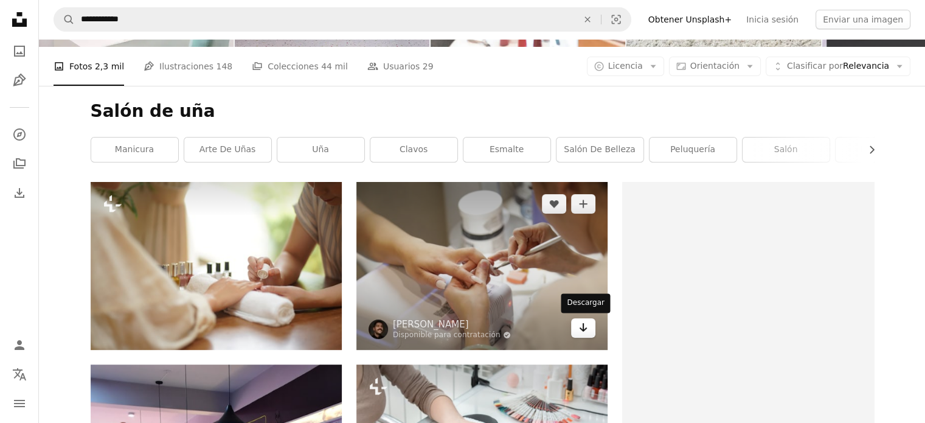
click at [582, 325] on icon "Arrow pointing down" at bounding box center [584, 327] width 10 height 15
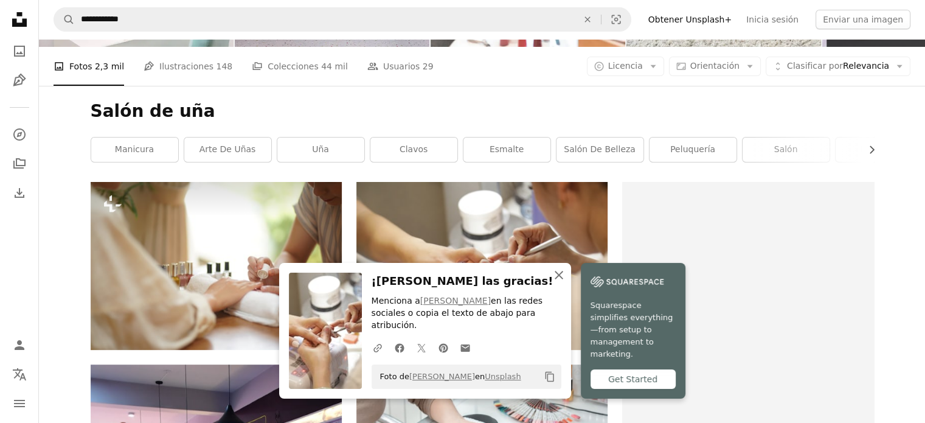
click at [554, 282] on icon "An X shape" at bounding box center [559, 275] width 15 height 15
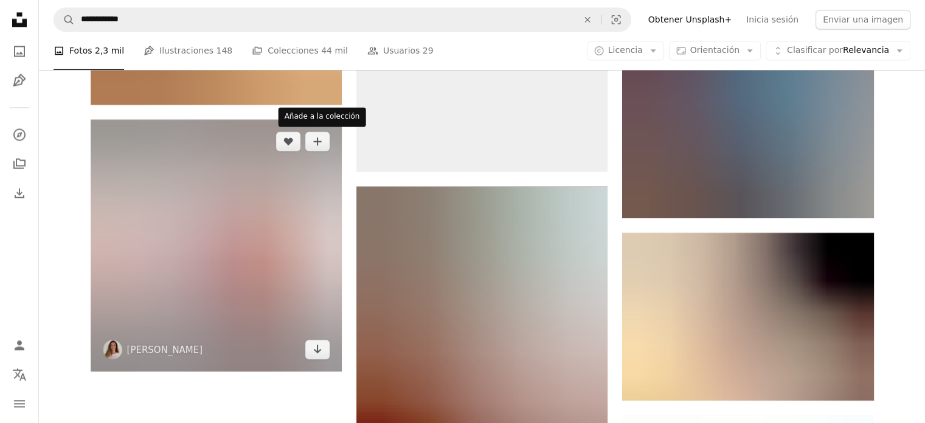
scroll to position [2007, 0]
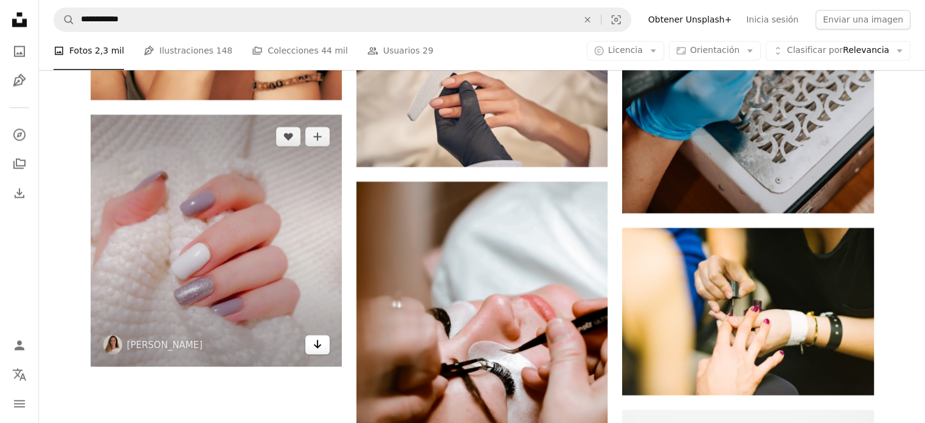
click at [314, 340] on icon "Arrow pointing down" at bounding box center [318, 343] width 10 height 15
